Goal: Information Seeking & Learning: Learn about a topic

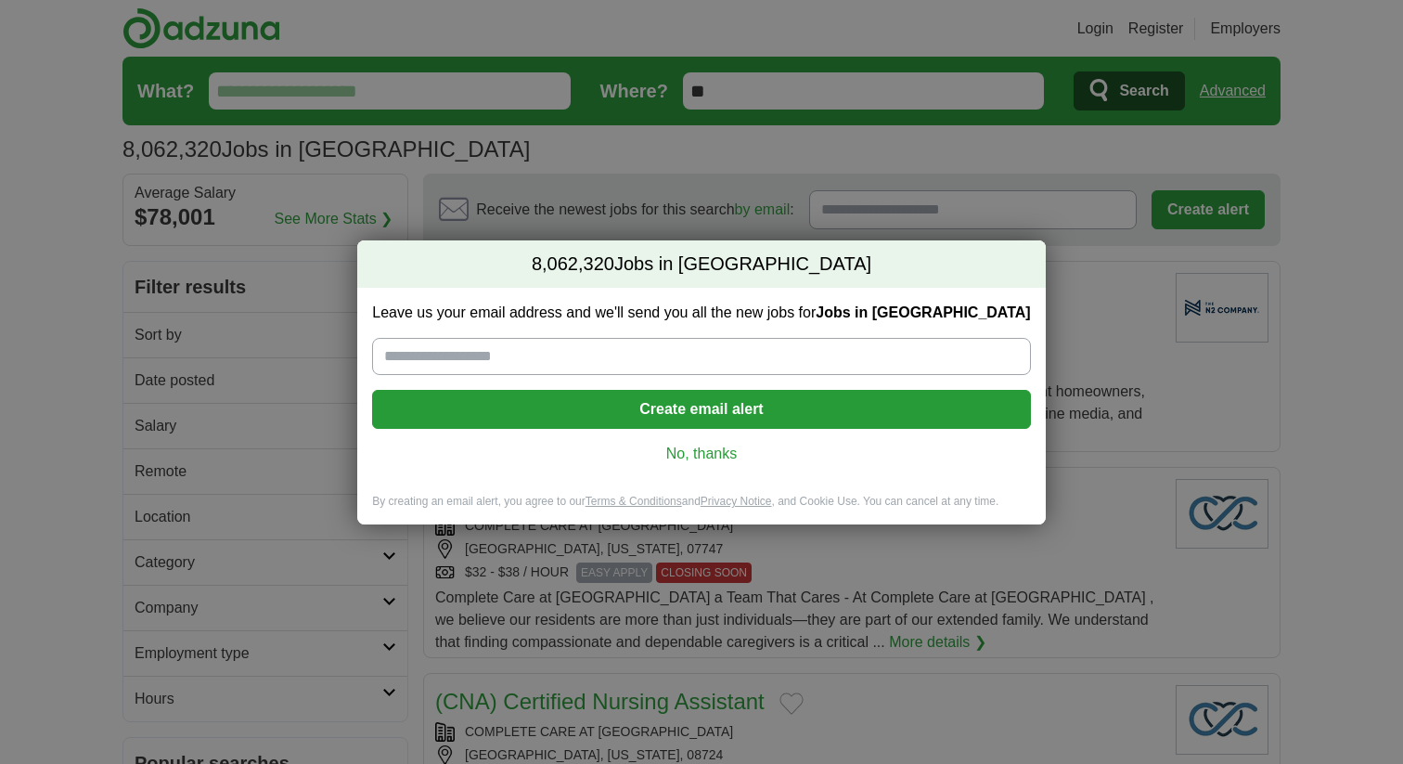
click at [676, 445] on link "No, thanks" at bounding box center [701, 454] width 628 height 20
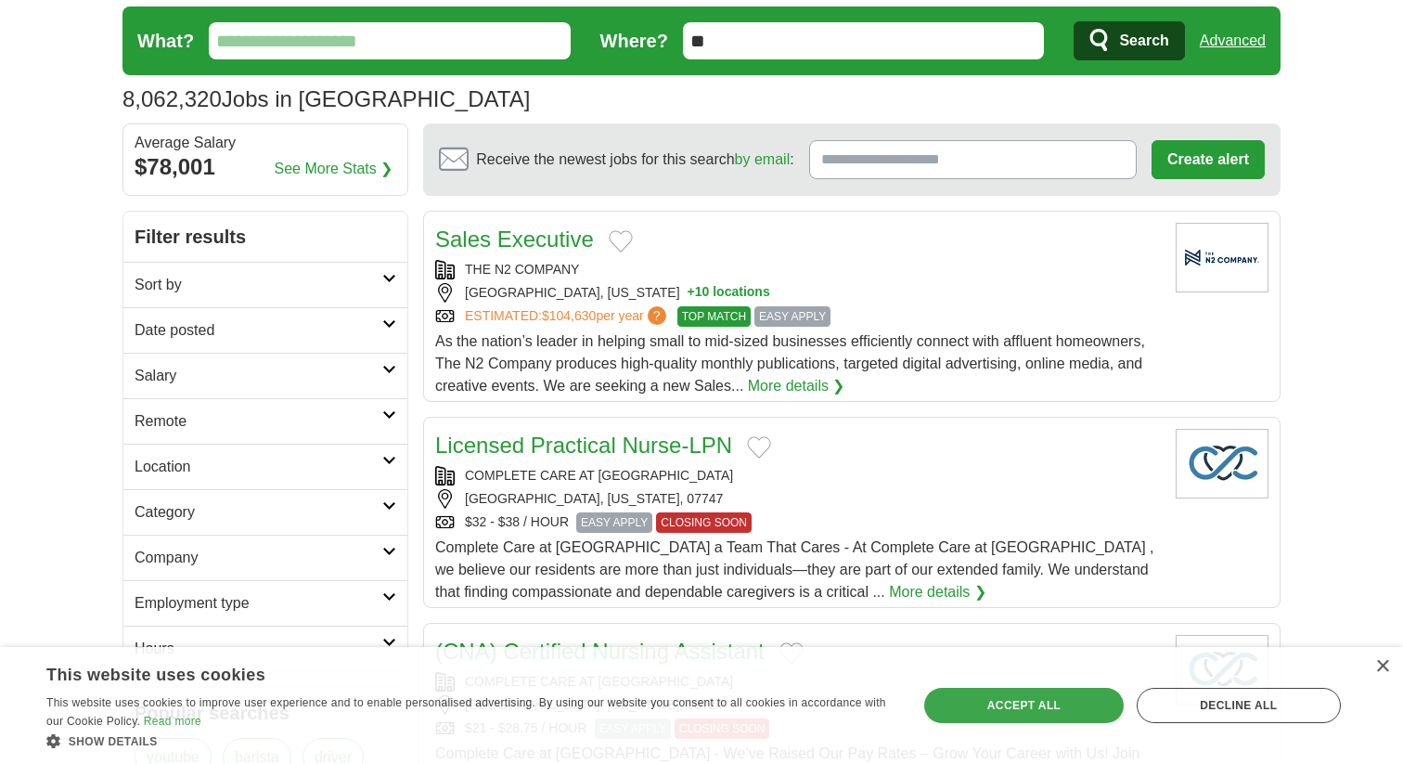
scroll to position [51, 0]
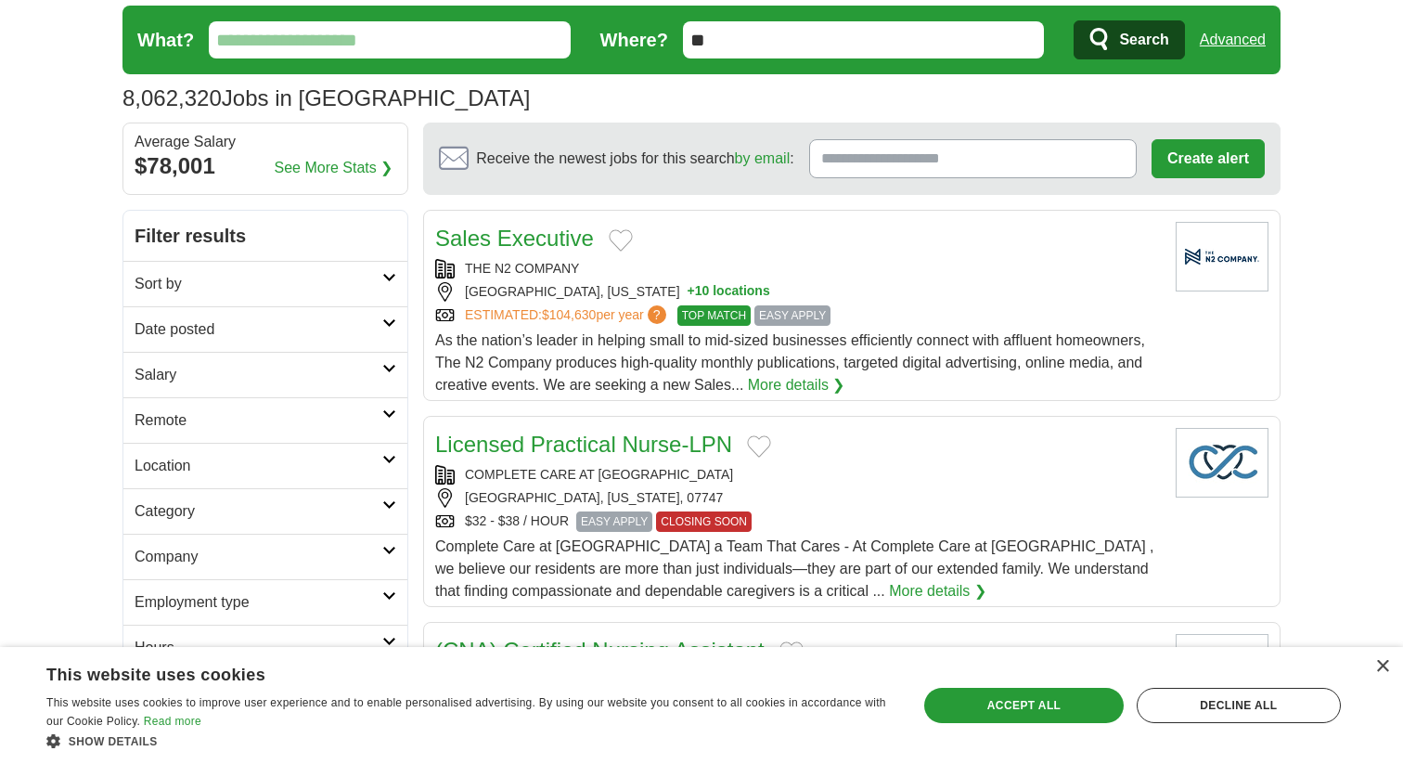
click at [328, 467] on h2 "Location" at bounding box center [259, 466] width 248 height 22
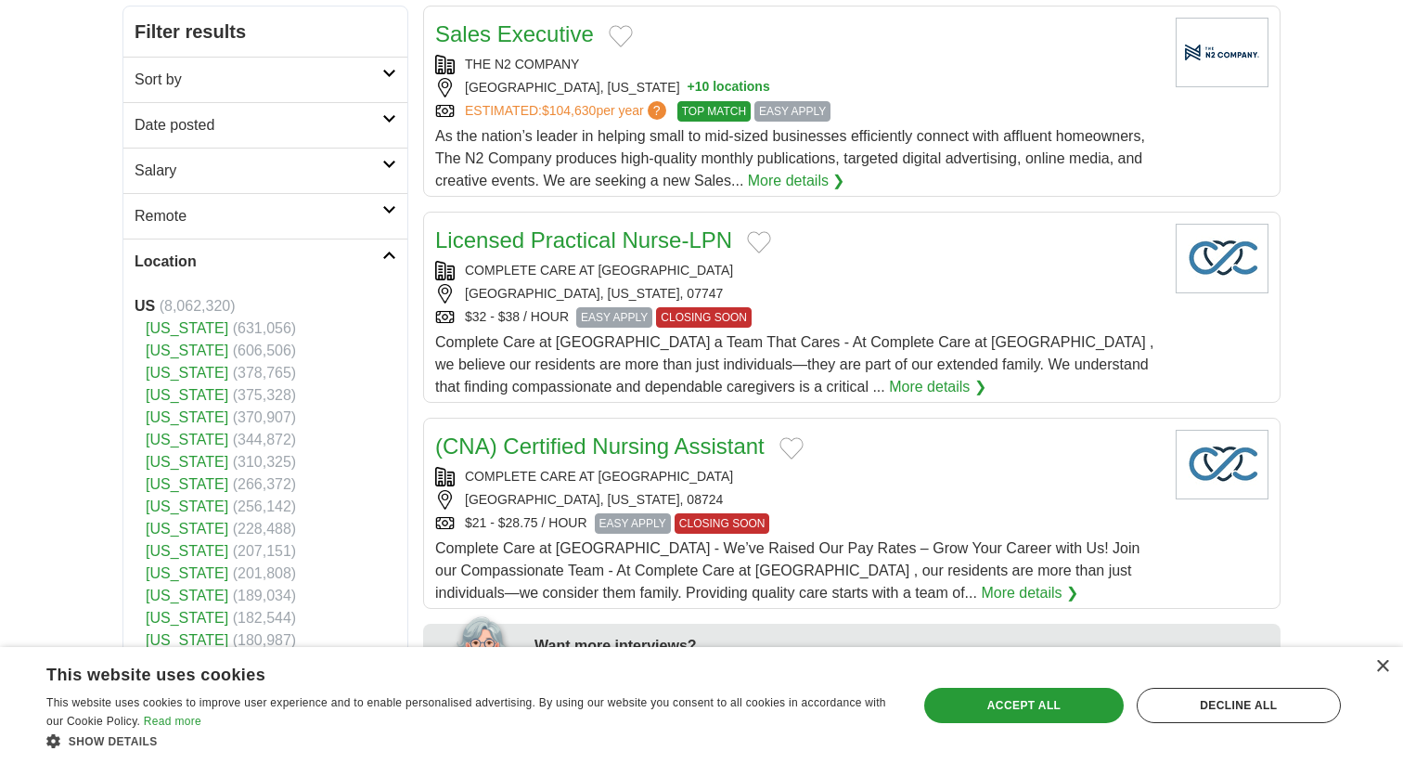
scroll to position [257, 0]
click at [169, 530] on link "[US_STATE]" at bounding box center [187, 527] width 83 height 16
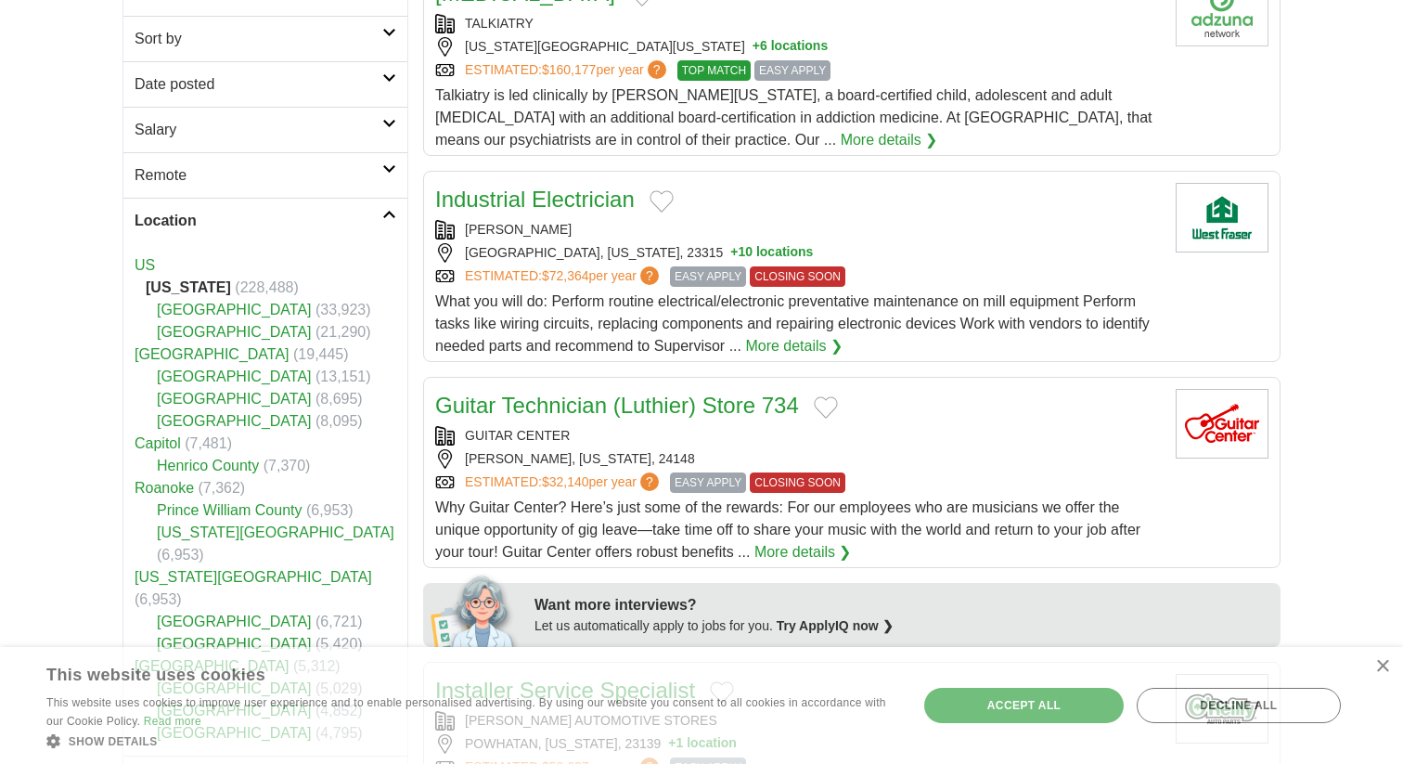
scroll to position [336, 0]
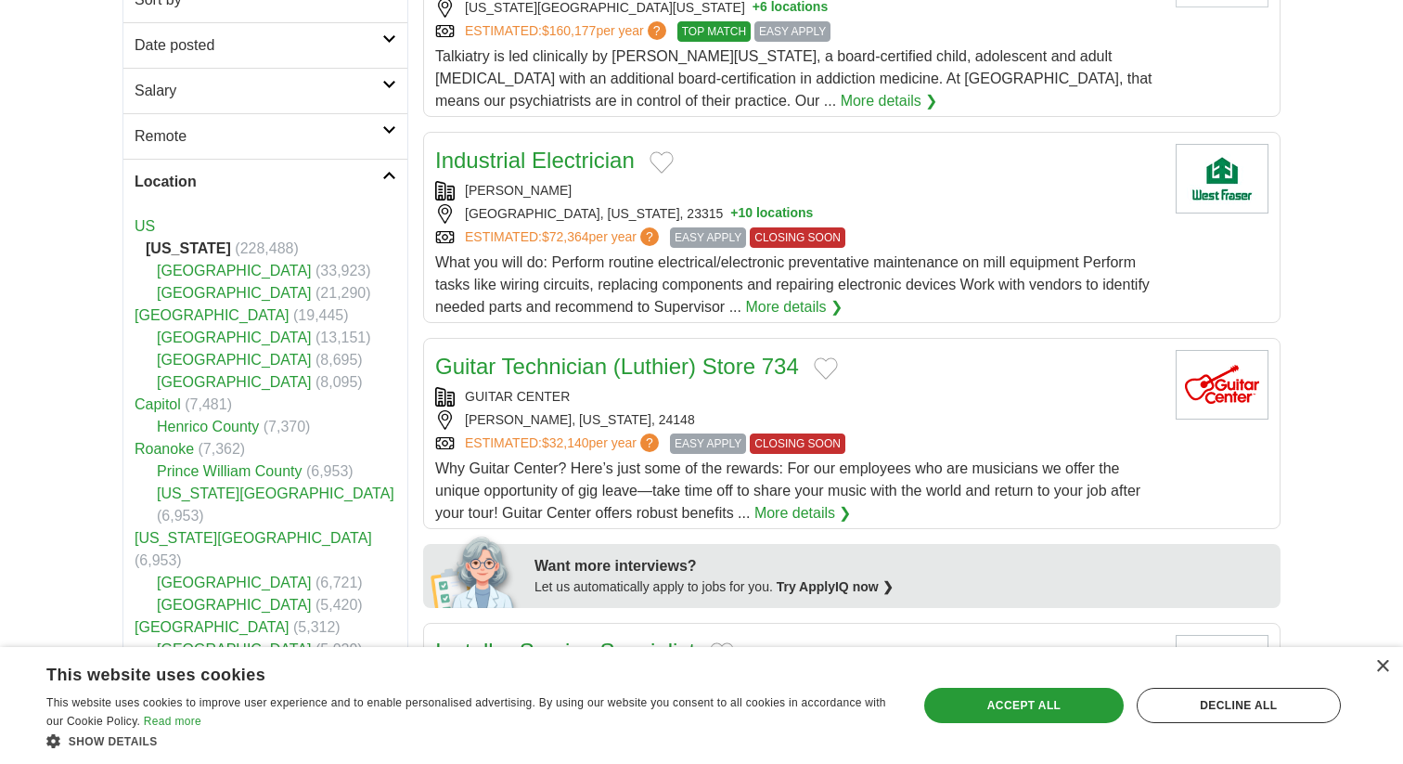
click at [206, 641] on link "Lynchburg City" at bounding box center [234, 649] width 155 height 16
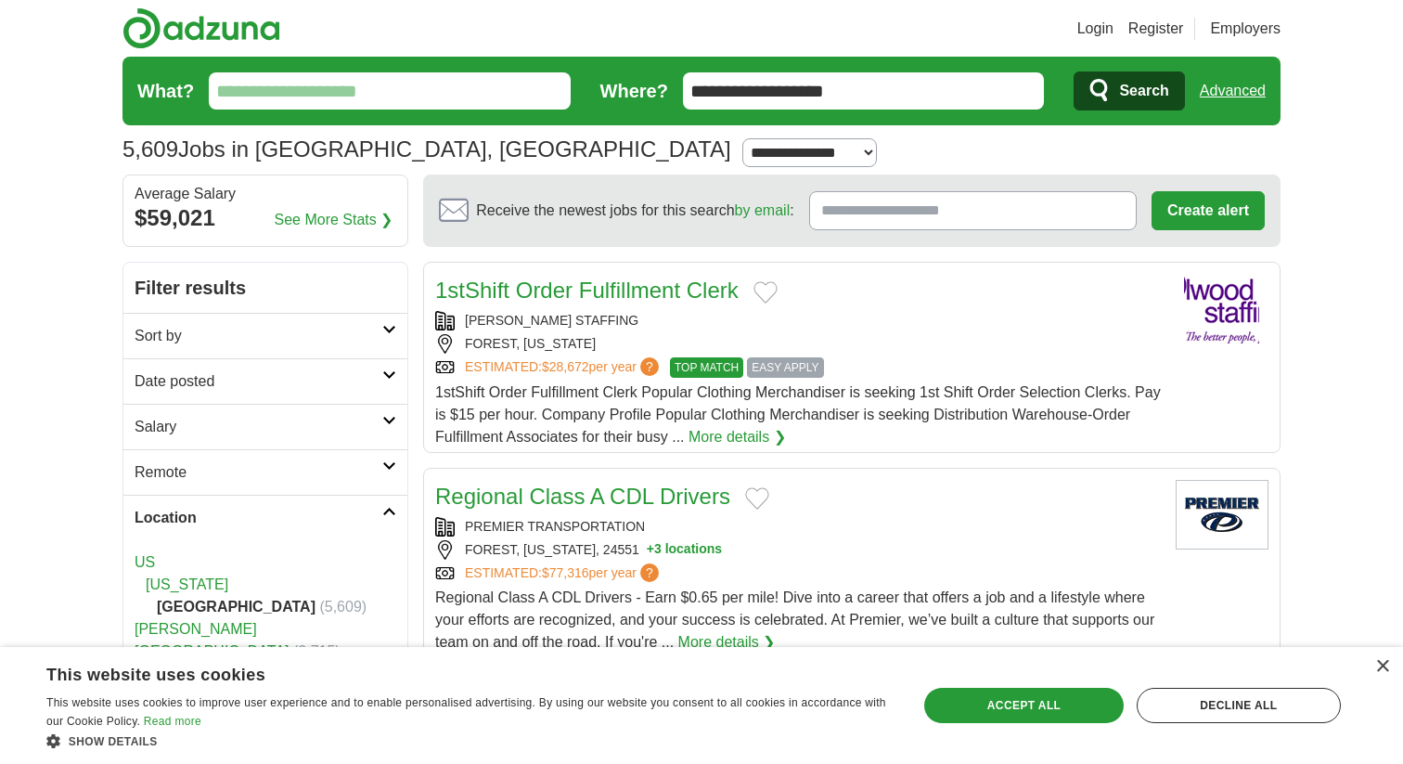
click at [765, 431] on link "More details ❯" at bounding box center [736, 437] width 97 height 22
click at [365, 315] on link "Sort by" at bounding box center [265, 335] width 284 height 45
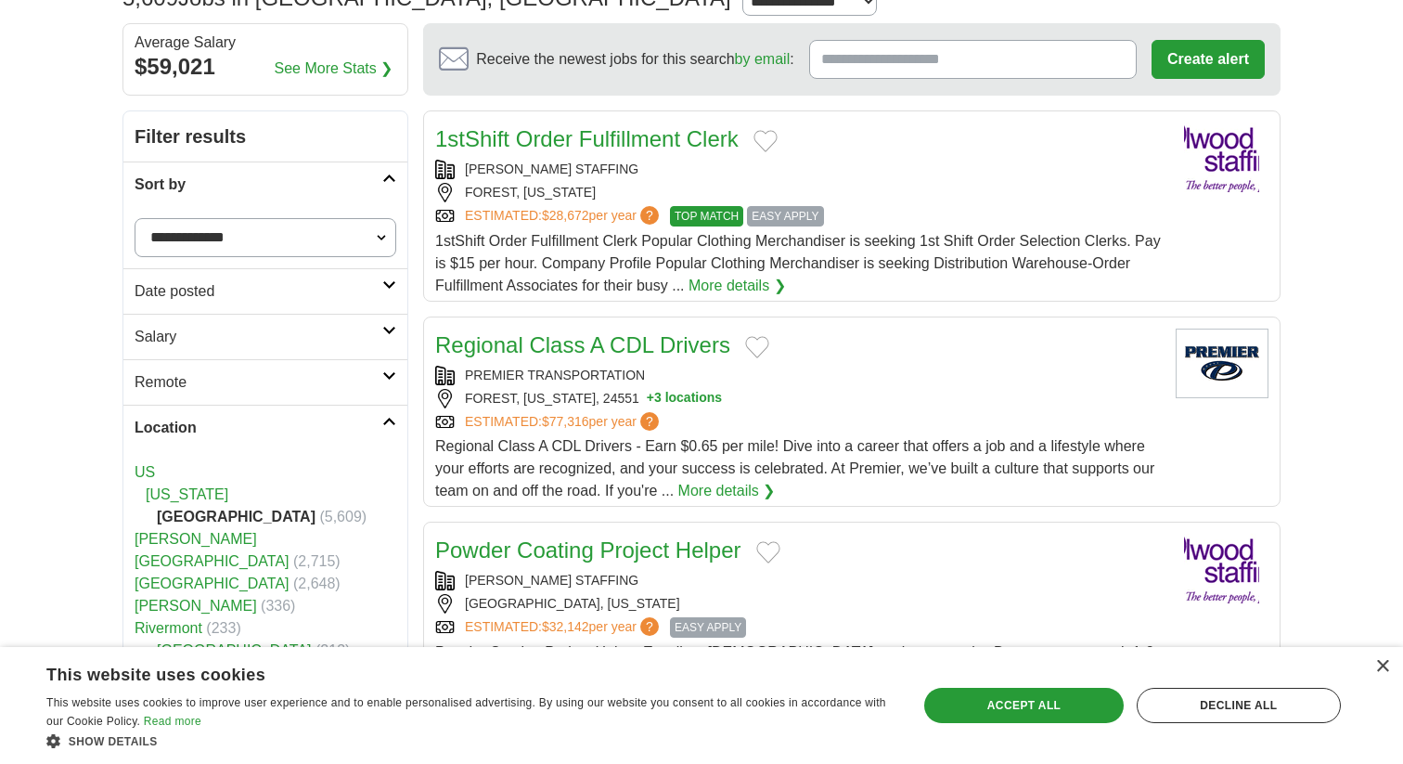
scroll to position [259, 0]
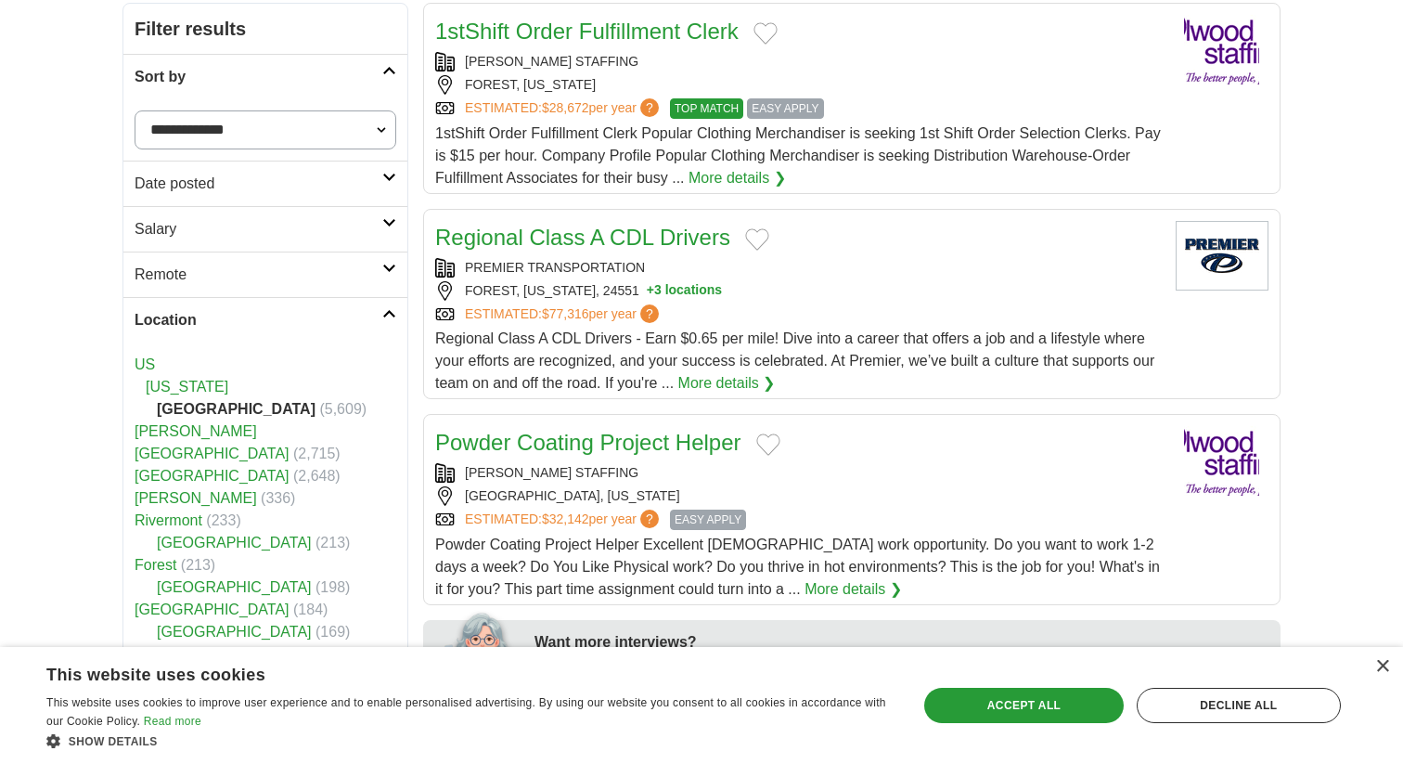
click at [325, 225] on h2 "Salary" at bounding box center [259, 229] width 248 height 22
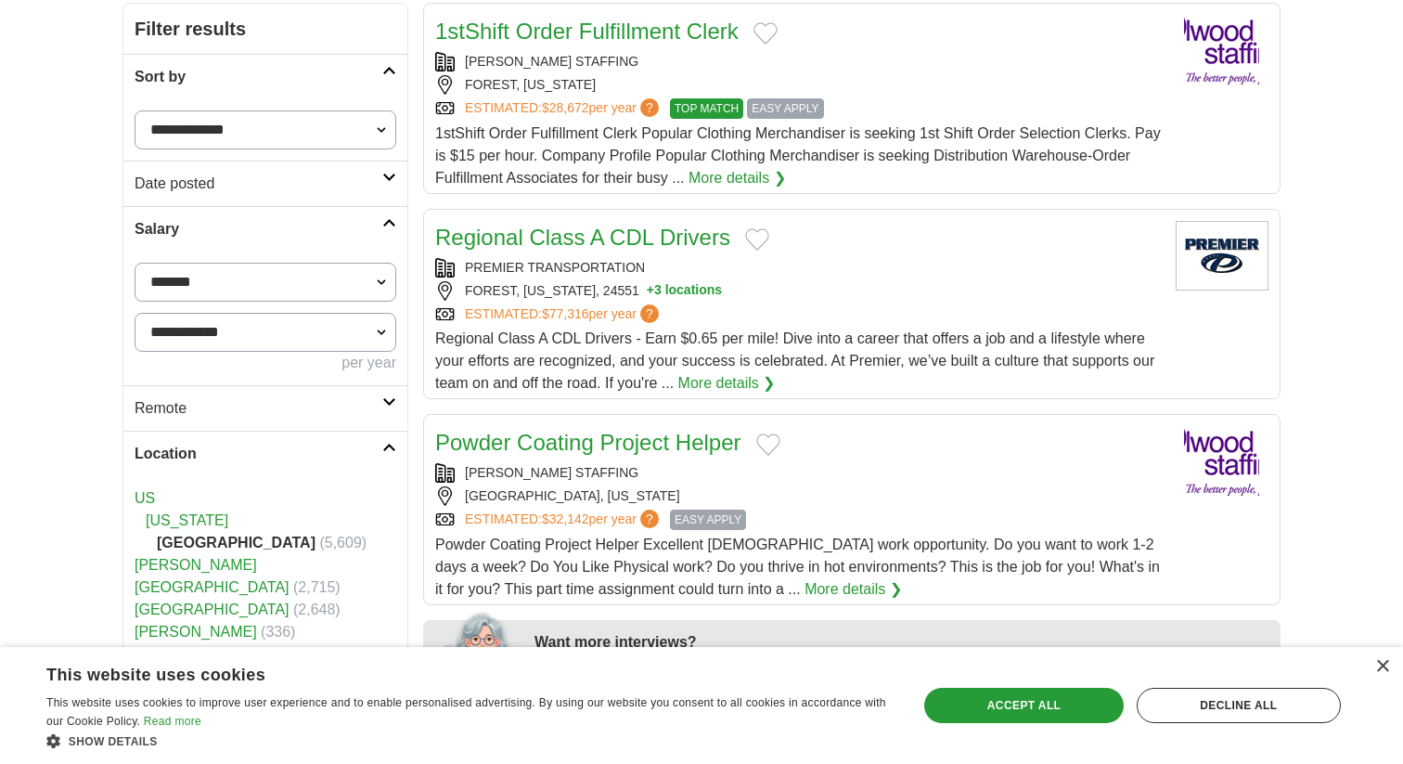
click at [325, 225] on h2 "Salary" at bounding box center [259, 229] width 248 height 22
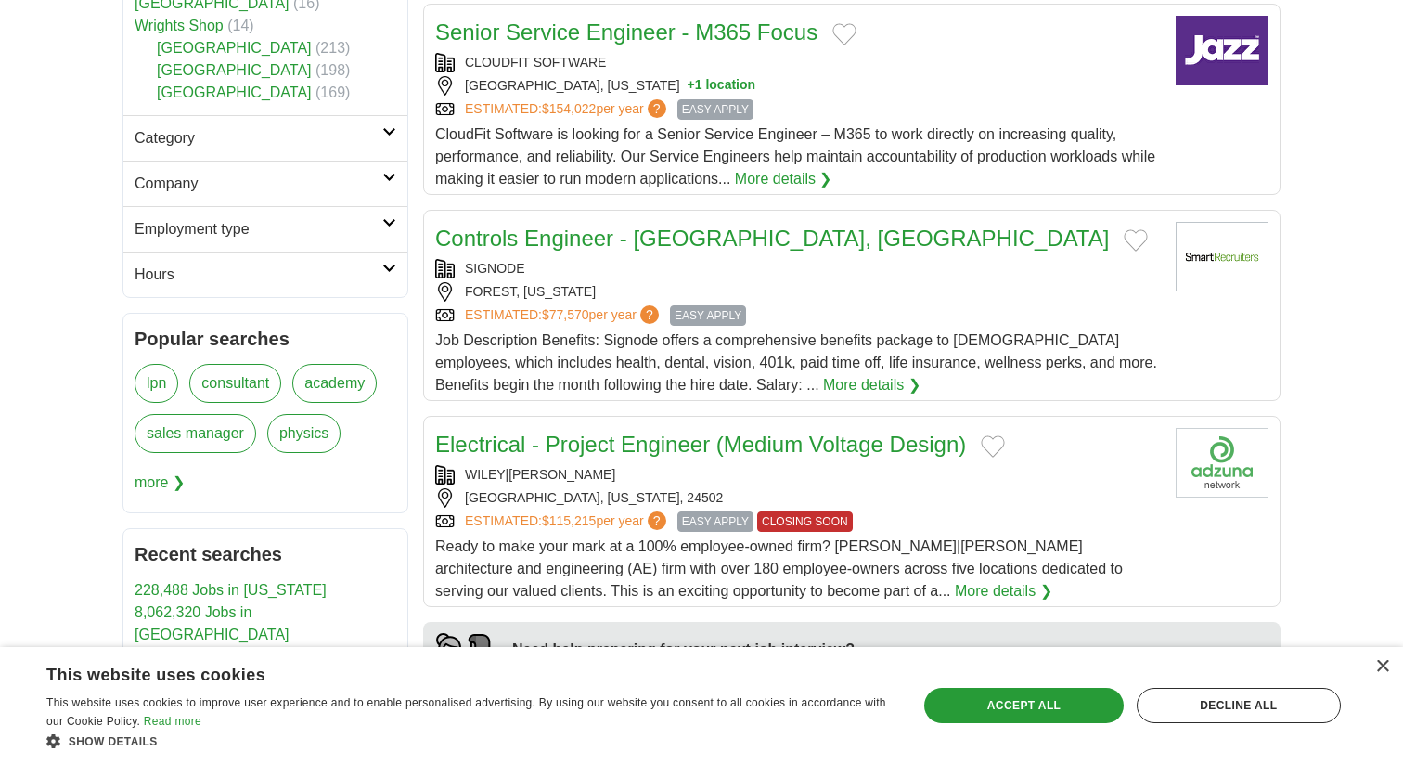
scroll to position [804, 0]
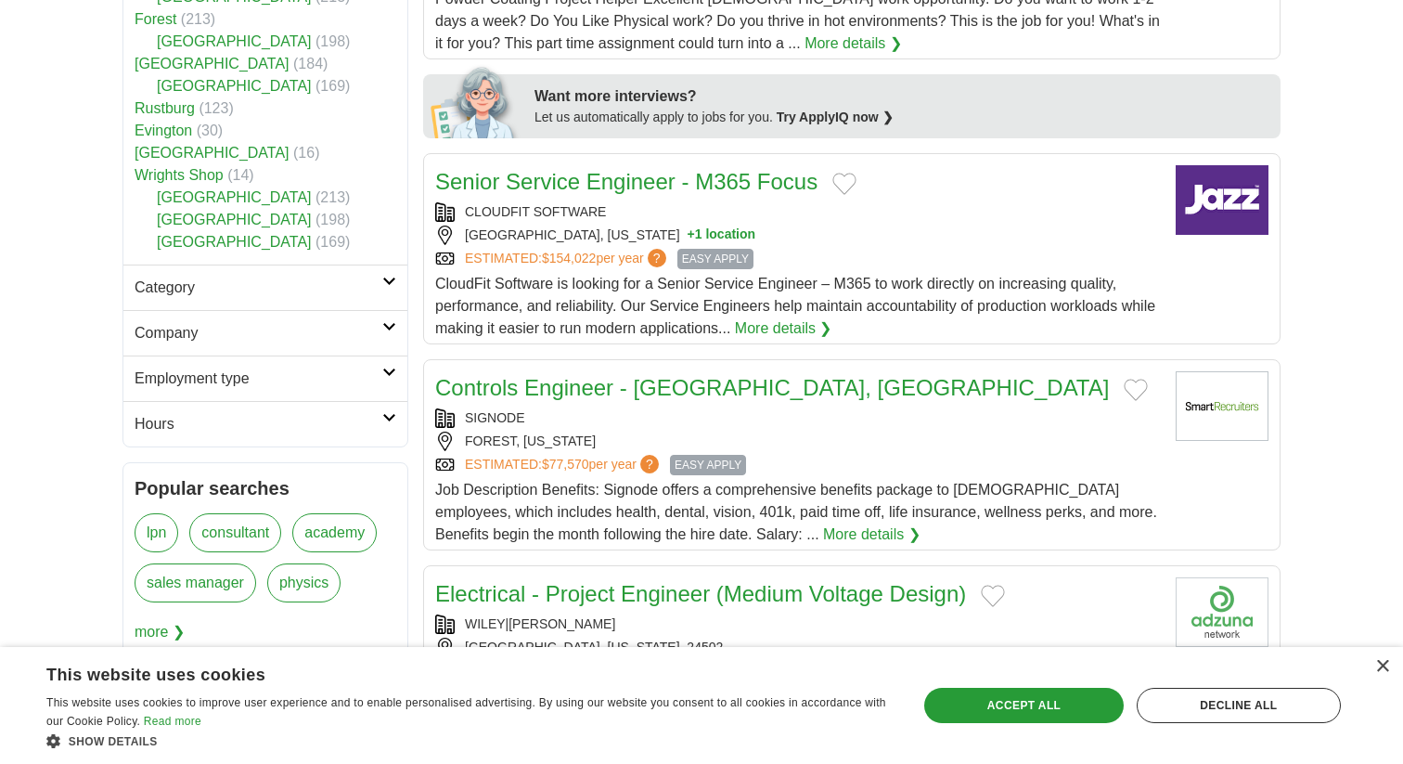
click at [247, 367] on h2 "Employment type" at bounding box center [259, 378] width 248 height 22
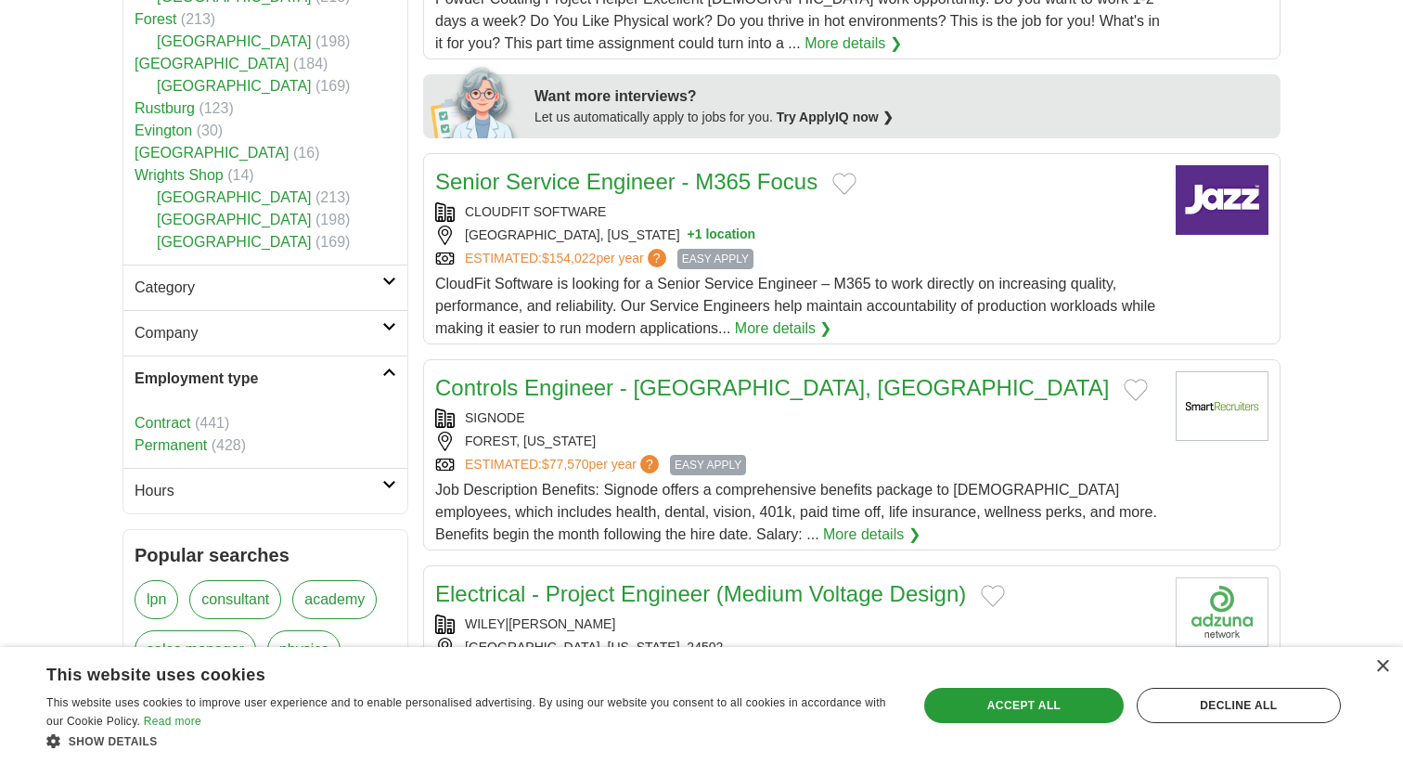
click at [267, 322] on h2 "Company" at bounding box center [259, 333] width 248 height 22
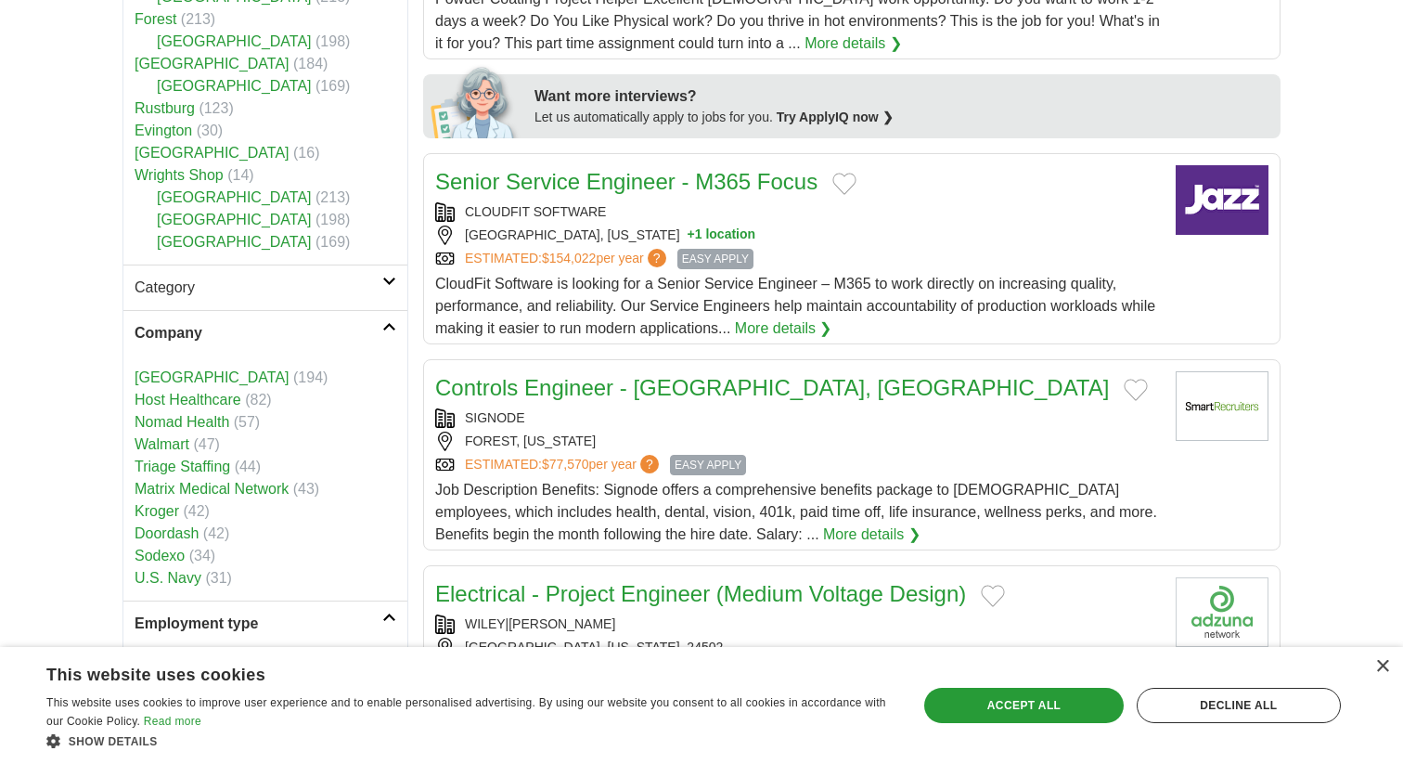
click at [261, 264] on link "Category" at bounding box center [265, 286] width 284 height 45
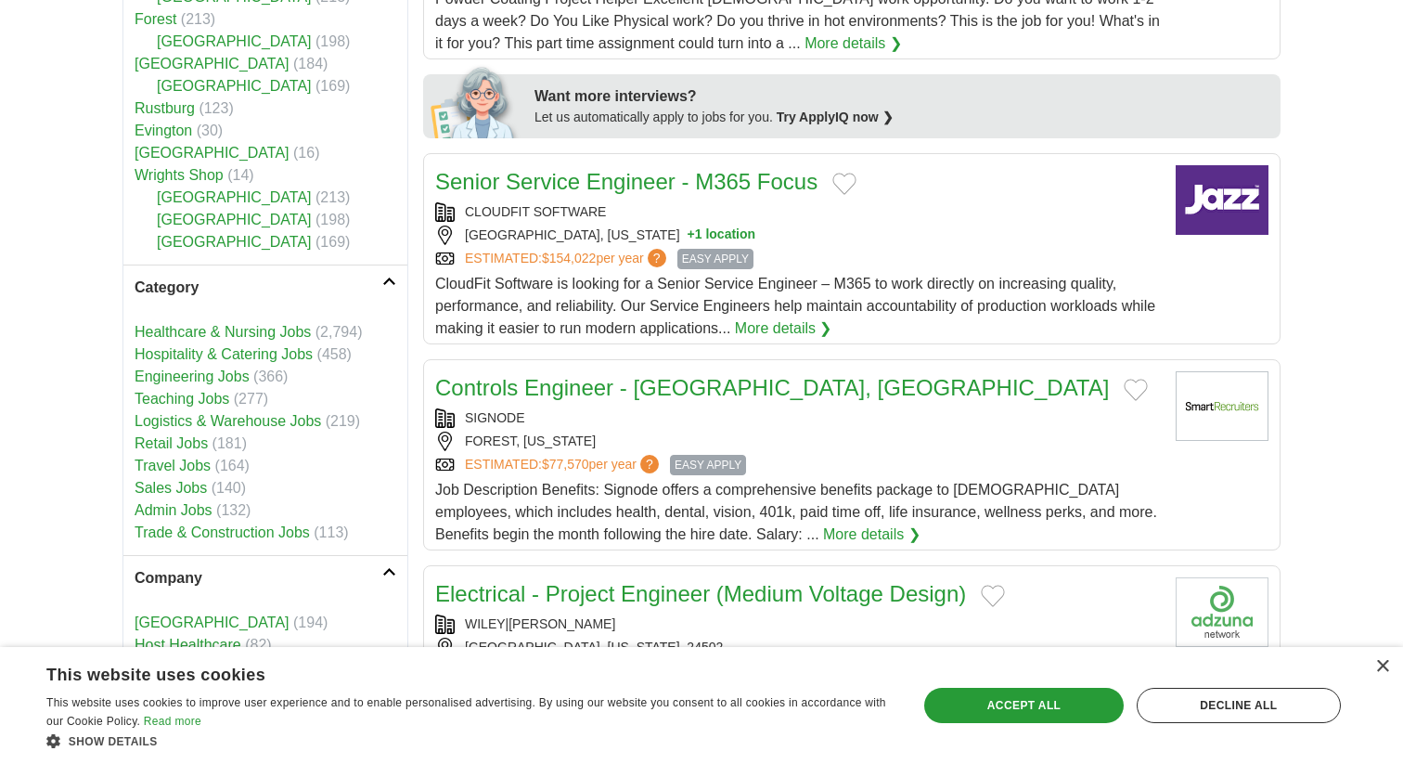
click at [263, 276] on h2 "Category" at bounding box center [259, 287] width 248 height 22
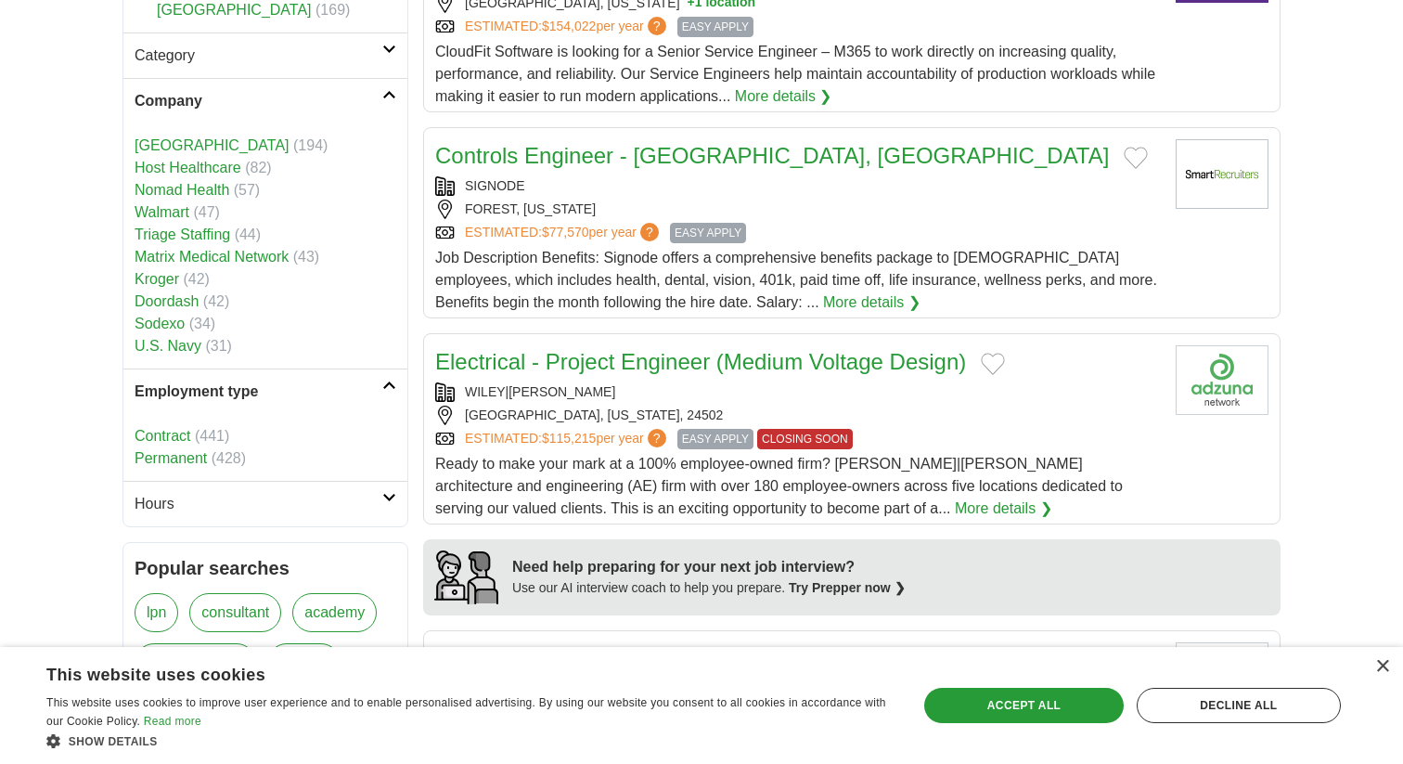
scroll to position [1037, 0]
click at [237, 497] on link "Hours" at bounding box center [265, 502] width 284 height 45
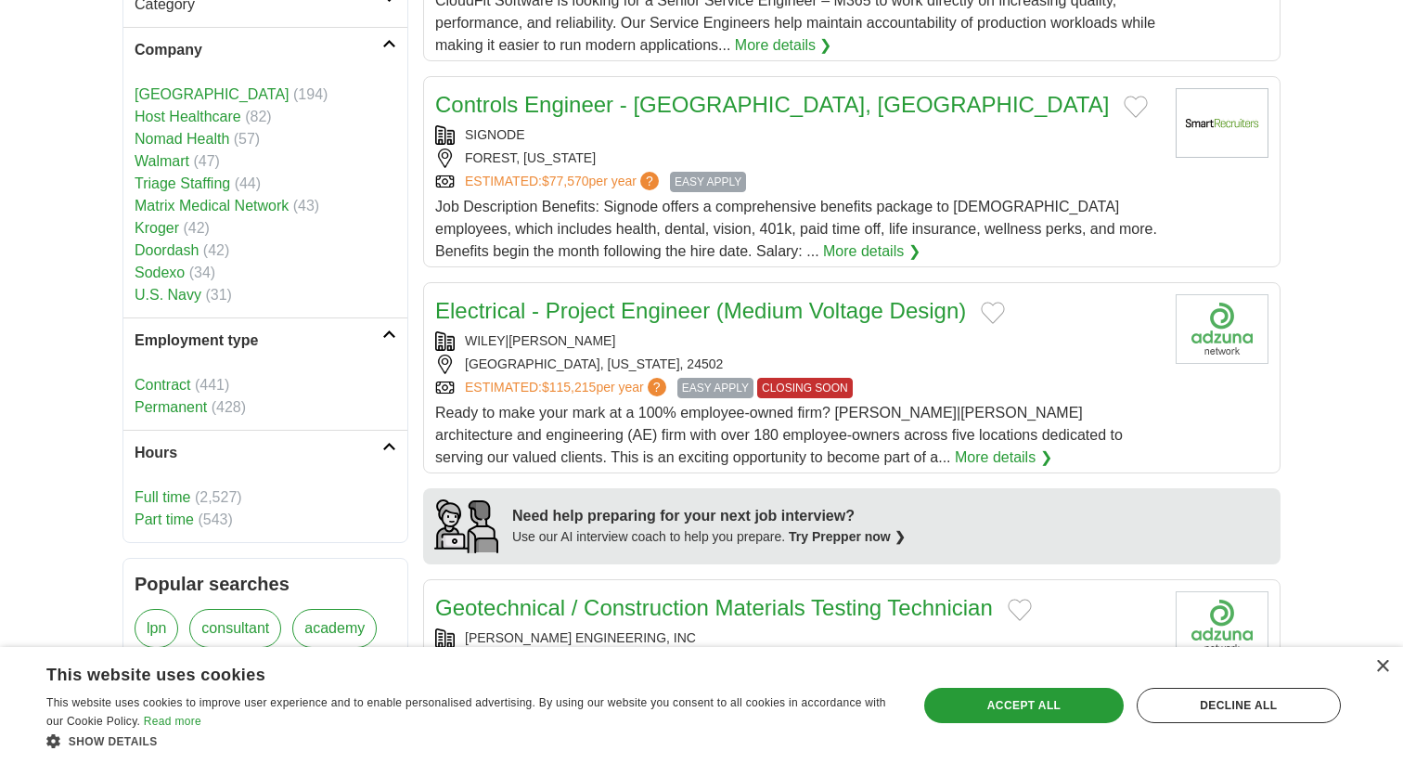
scroll to position [1089, 0]
click at [179, 509] on link "Part time" at bounding box center [164, 517] width 59 height 16
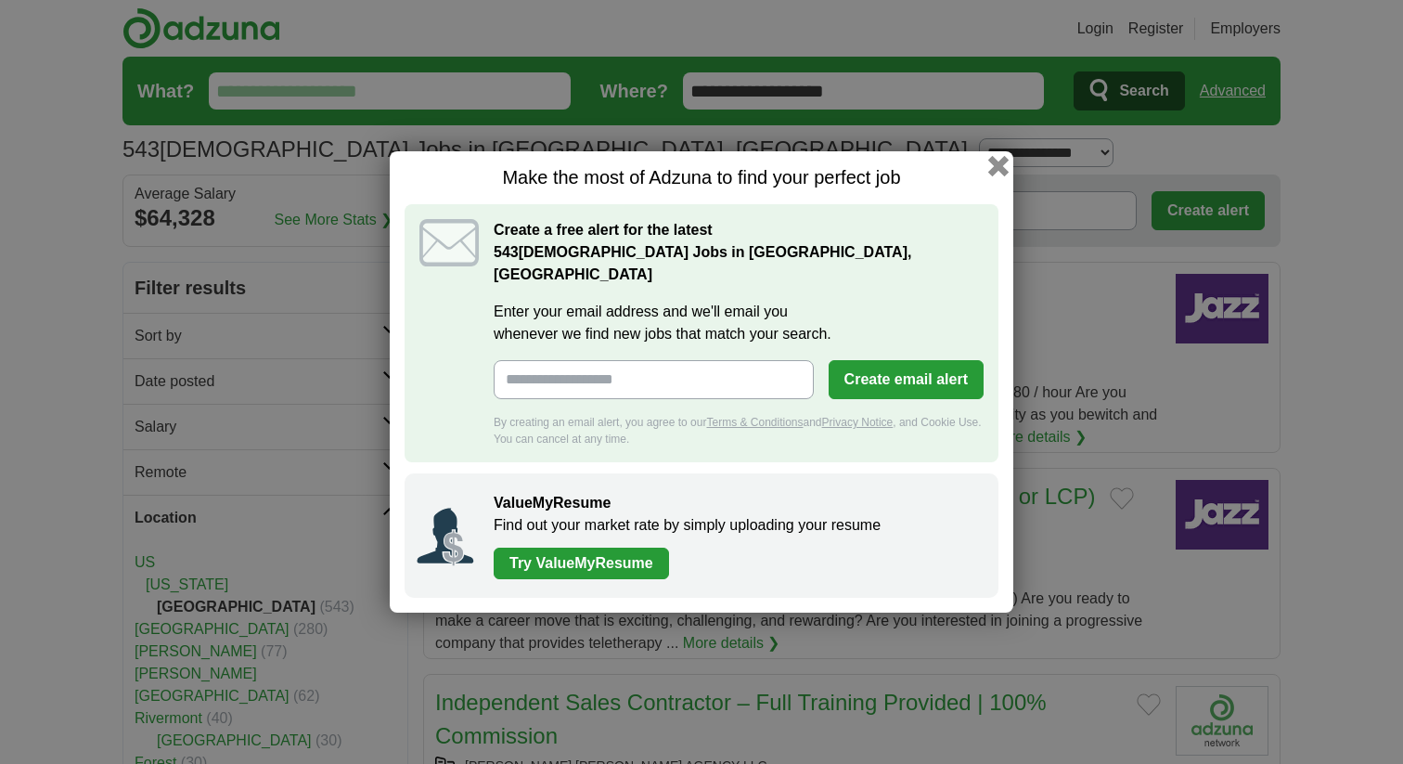
click at [997, 175] on button "button" at bounding box center [998, 166] width 20 height 20
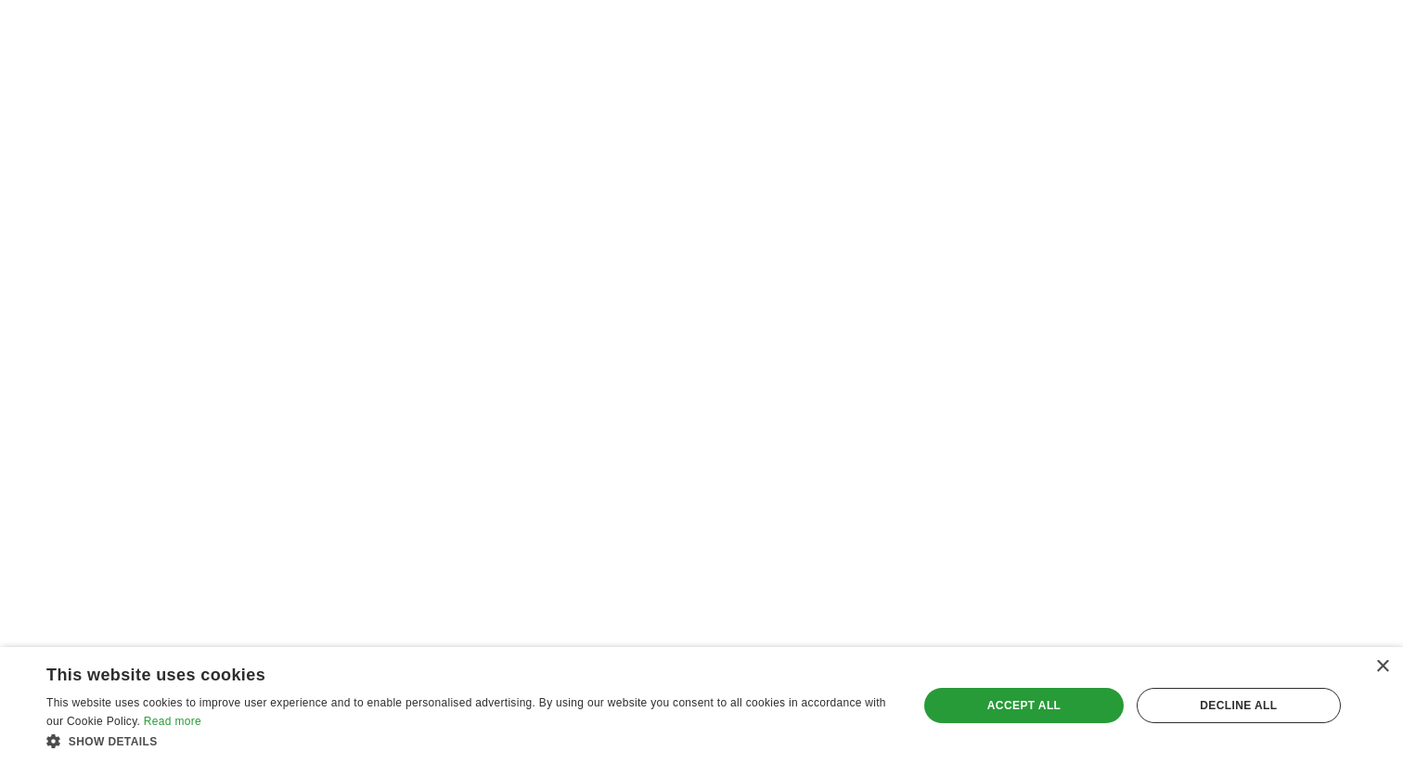
scroll to position [2734, 0]
